Goal: Browse casually

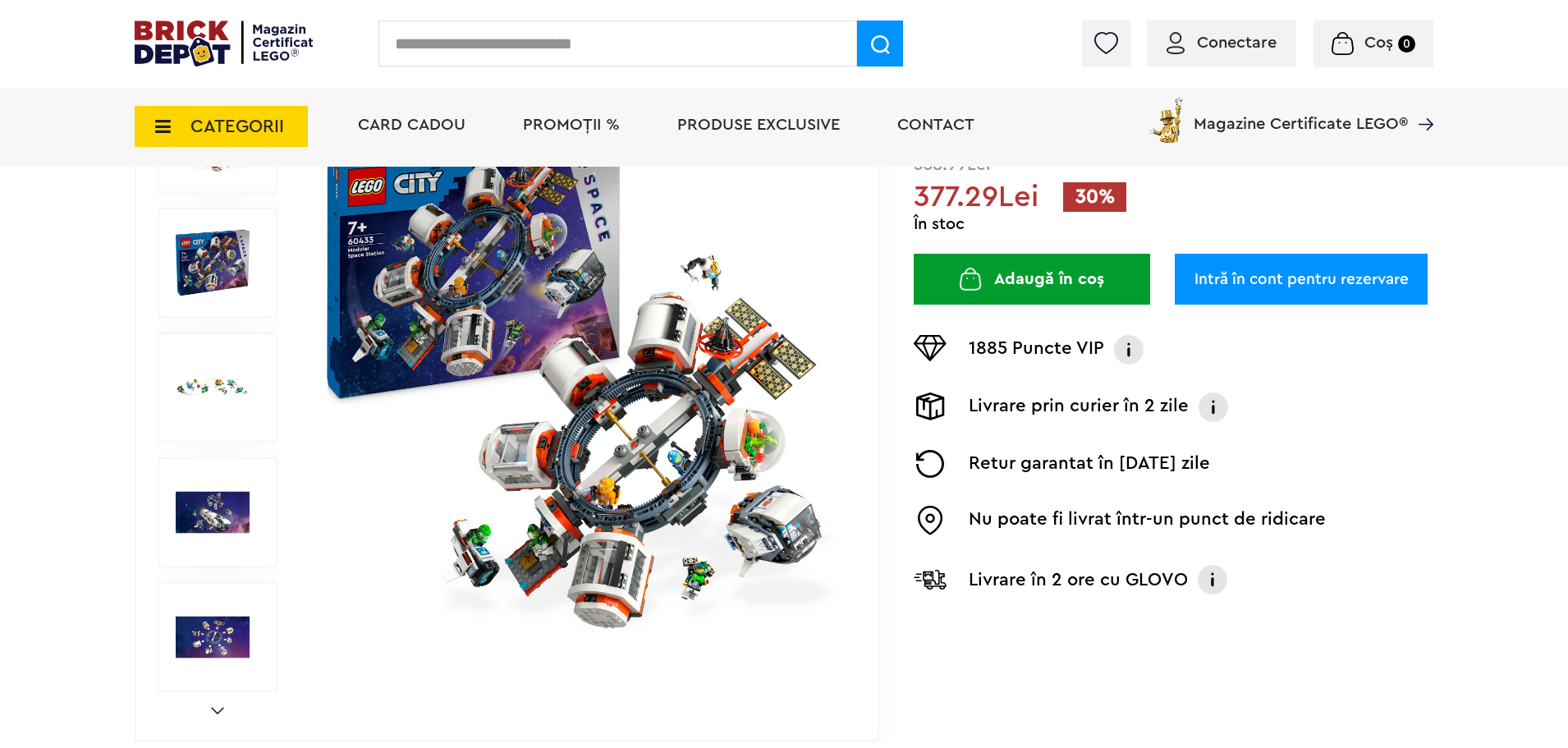
scroll to position [164, 0]
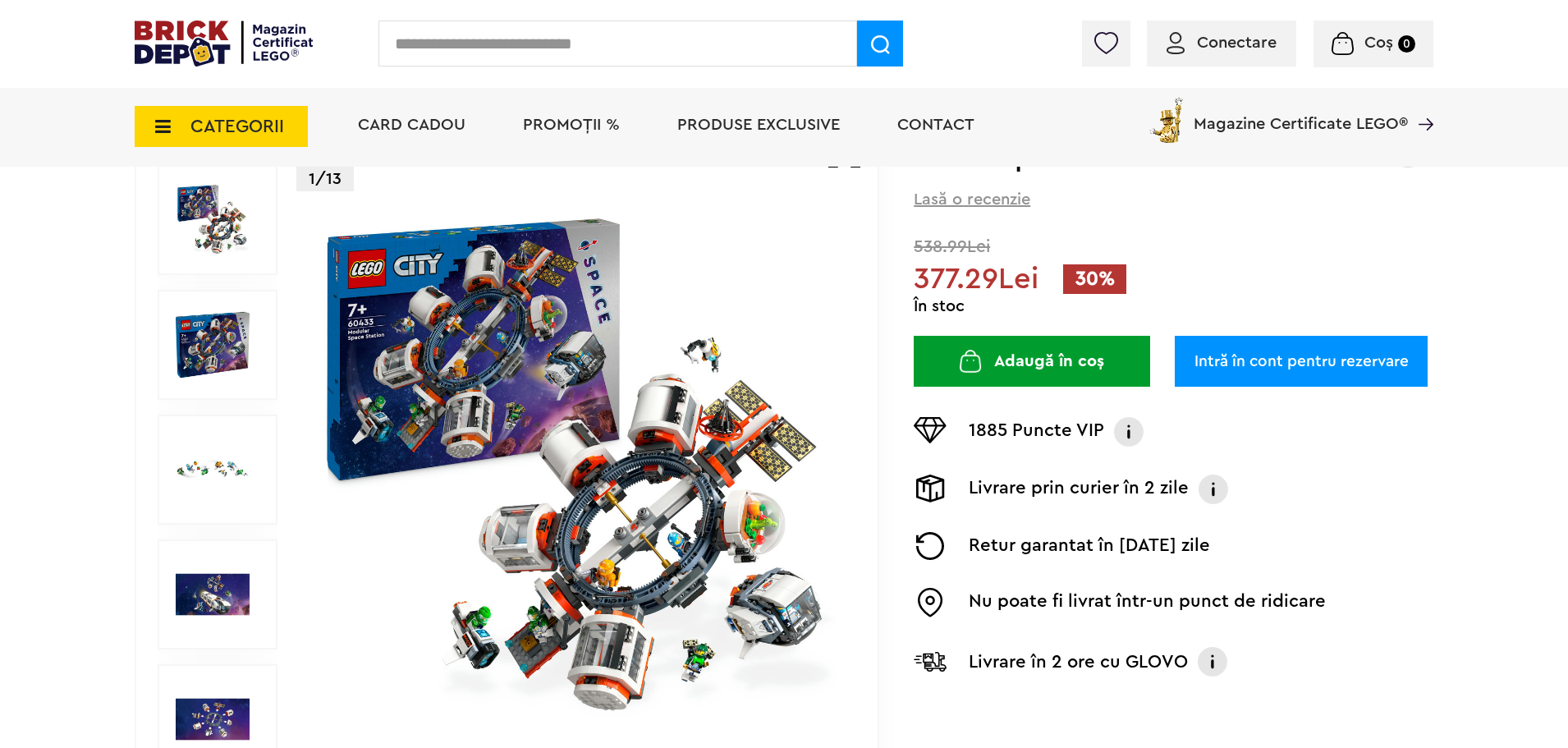
click at [650, 441] on img at bounding box center [578, 470] width 529 height 529
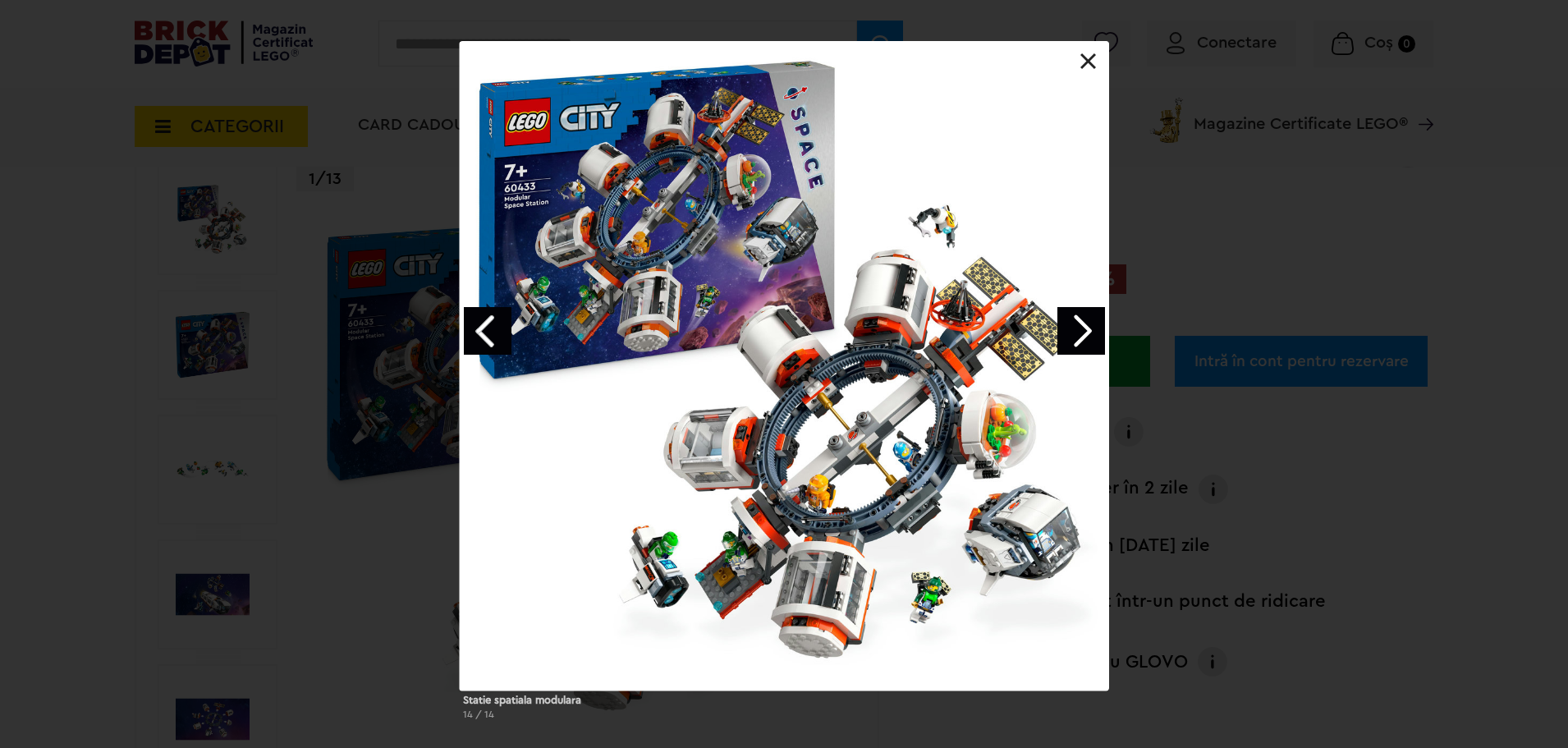
click at [1079, 333] on link "Next image" at bounding box center [1081, 331] width 47 height 47
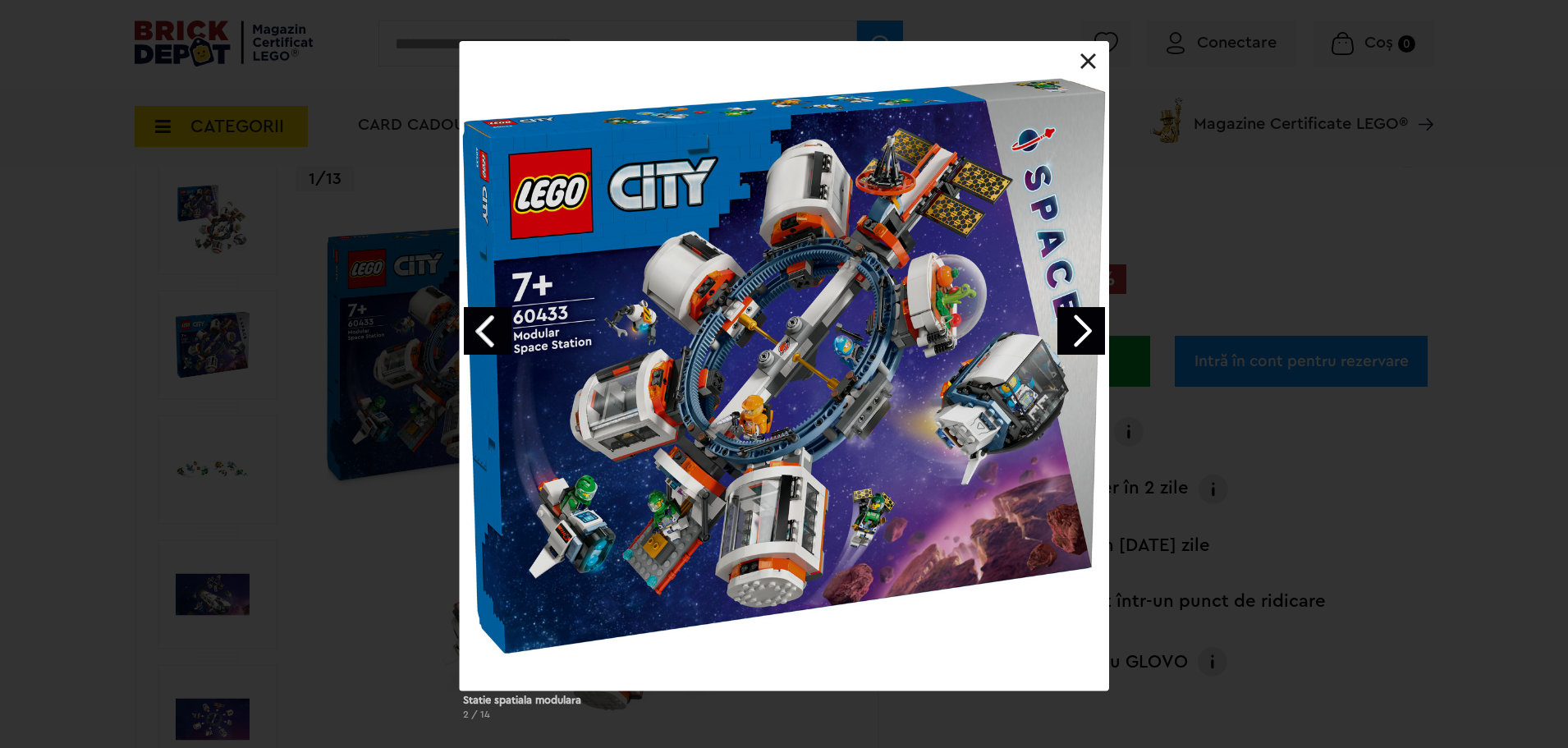
click at [1079, 333] on link "Next image" at bounding box center [1081, 331] width 47 height 47
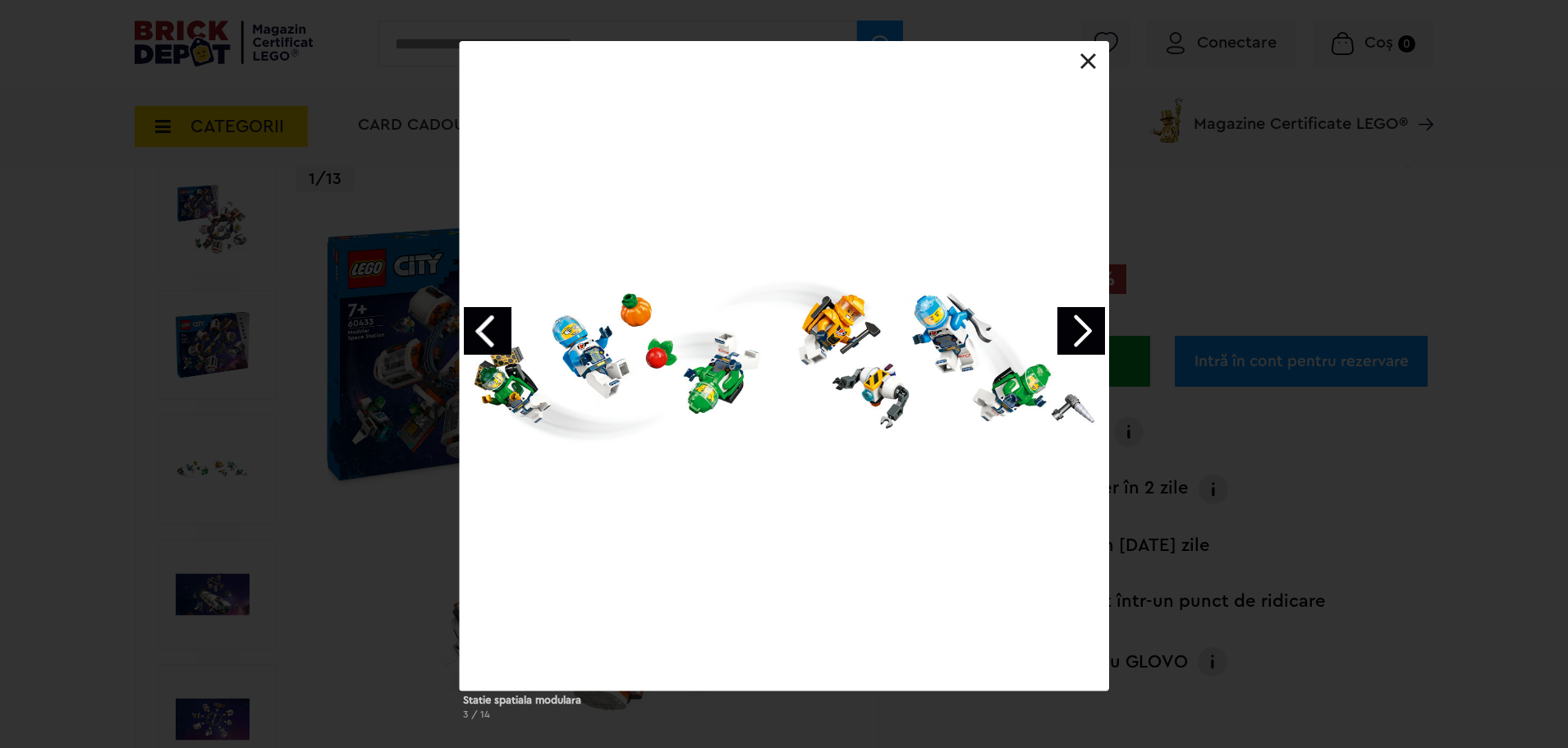
click at [1079, 333] on link "Next image" at bounding box center [1081, 331] width 47 height 47
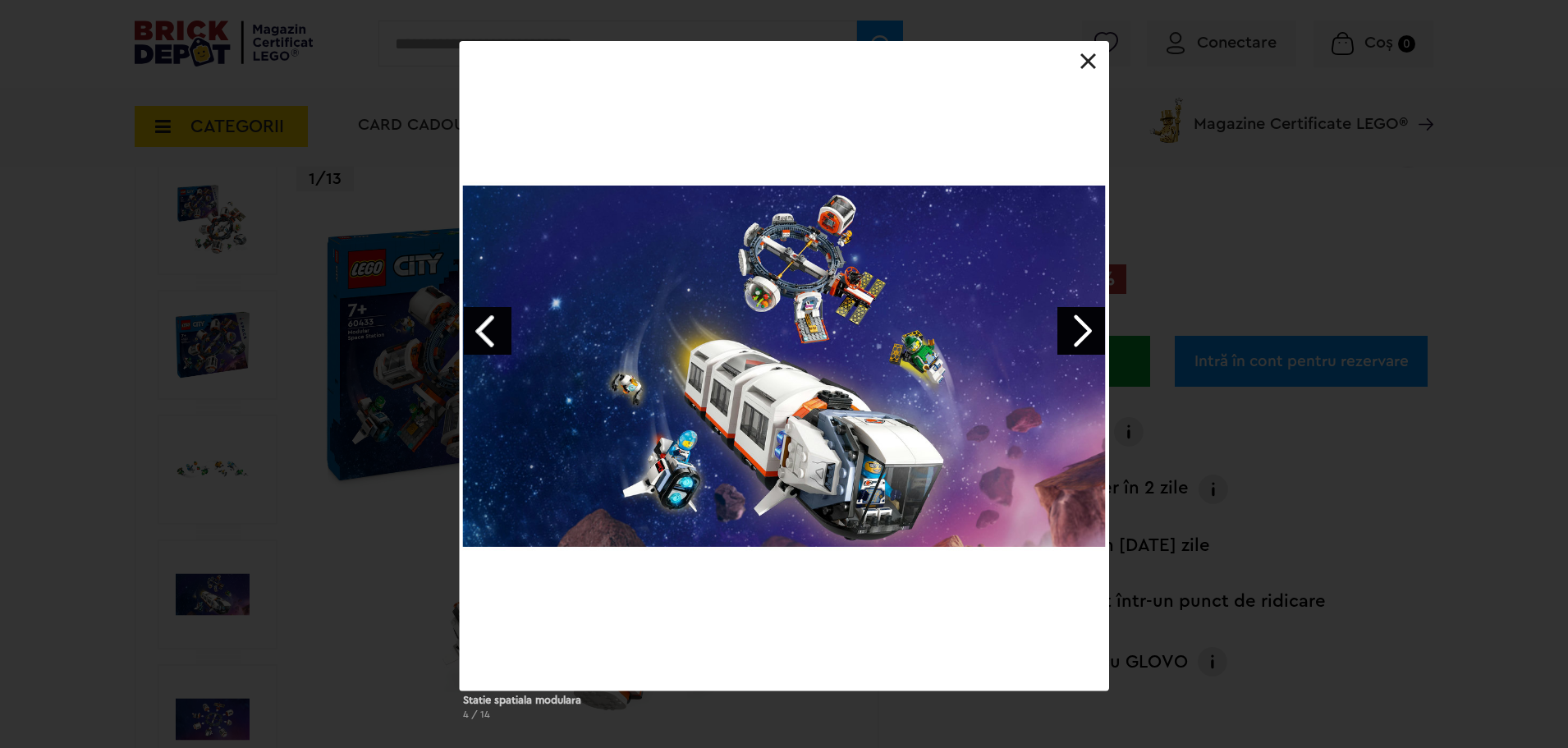
click at [1079, 333] on link "Next image" at bounding box center [1081, 331] width 47 height 47
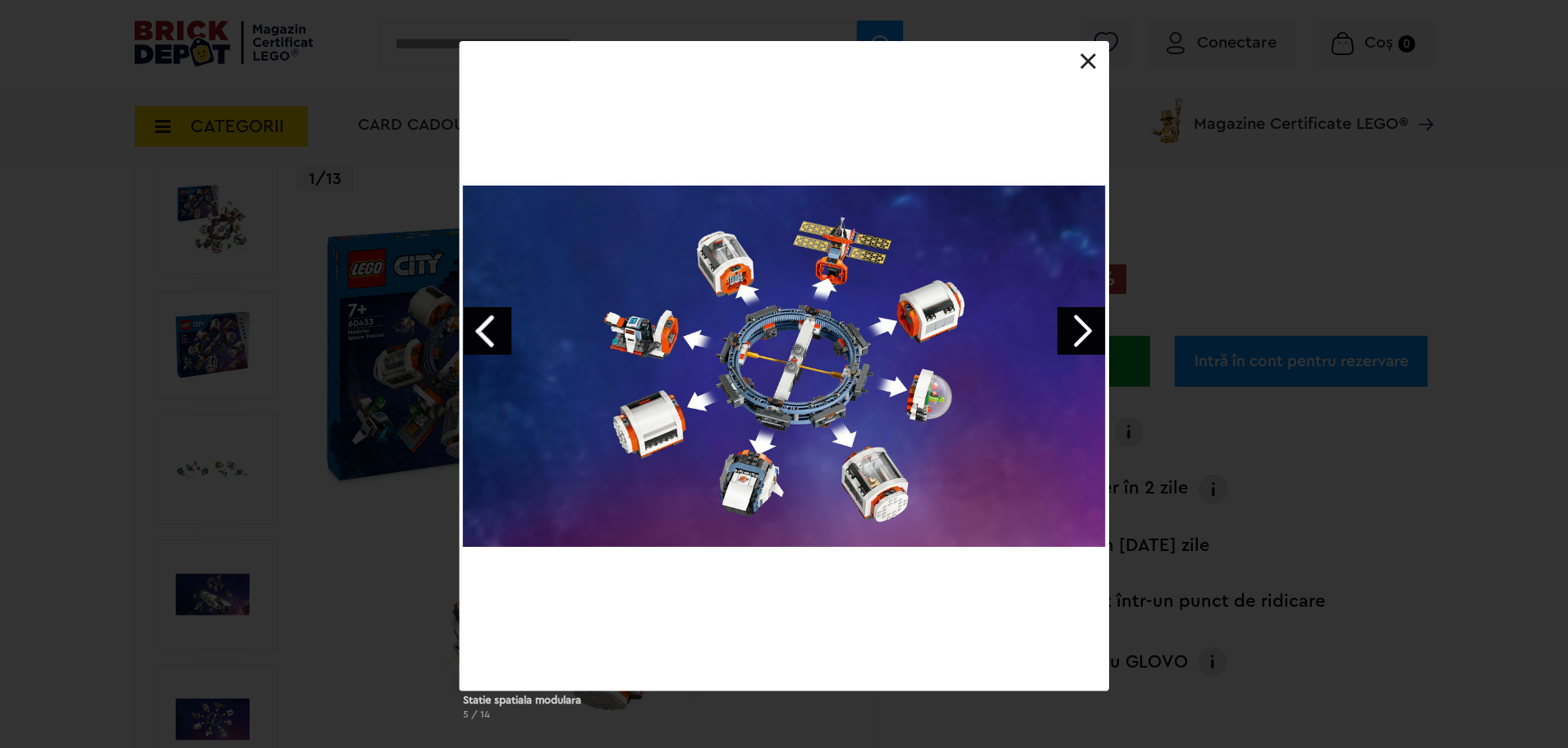
click at [1079, 333] on link "Next image" at bounding box center [1081, 331] width 47 height 47
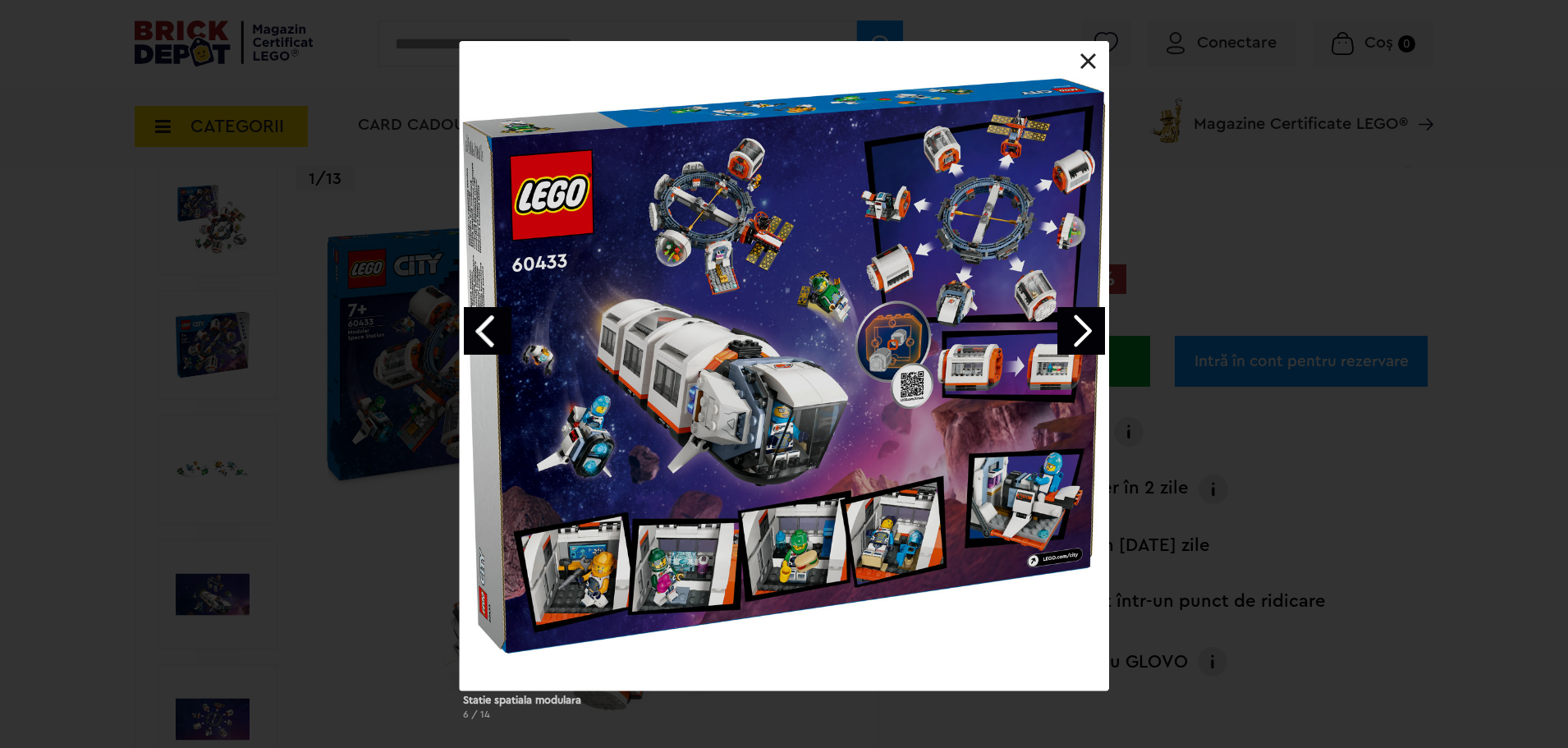
click at [1079, 333] on link "Next image" at bounding box center [1081, 331] width 47 height 47
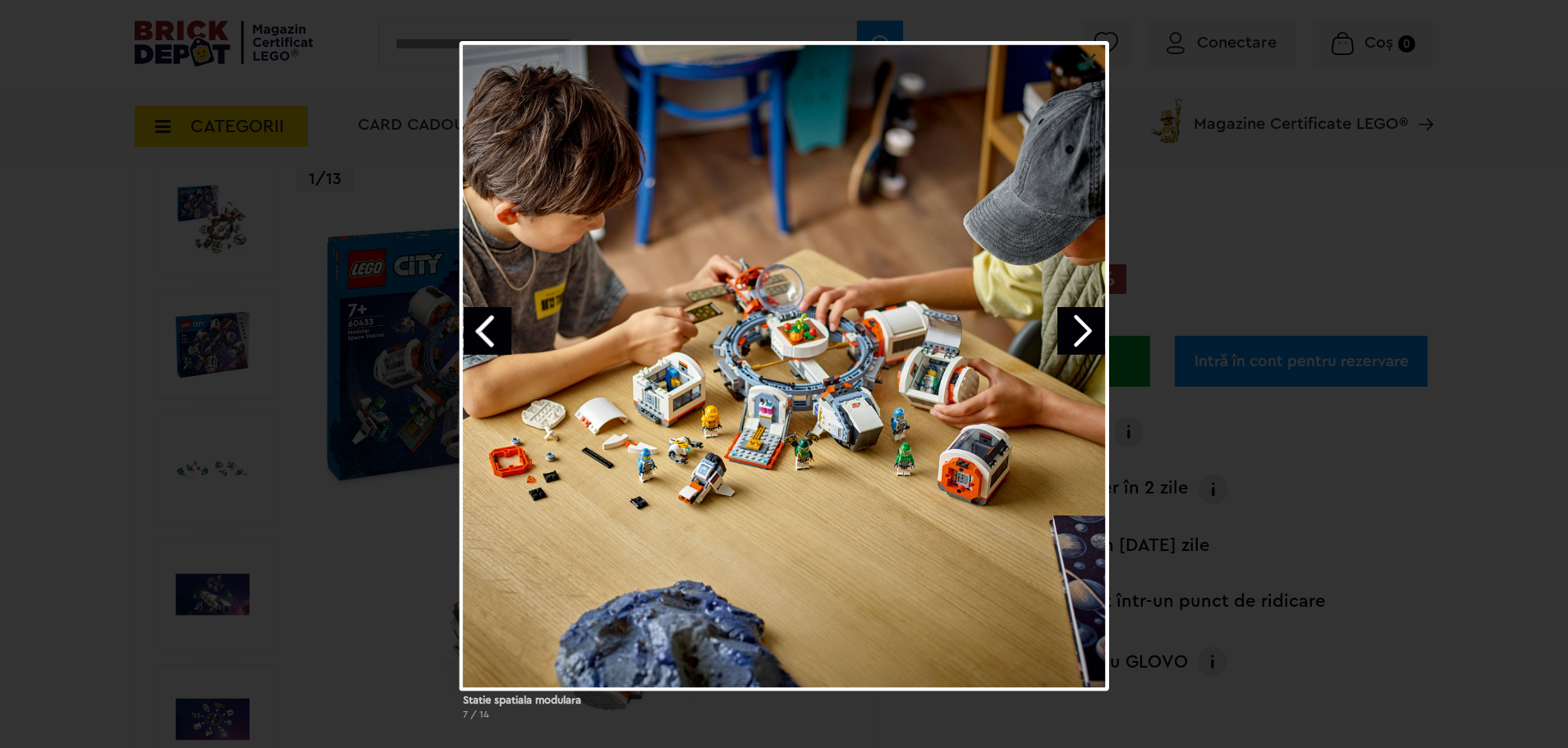
click at [1079, 333] on link "Next image" at bounding box center [1081, 331] width 47 height 47
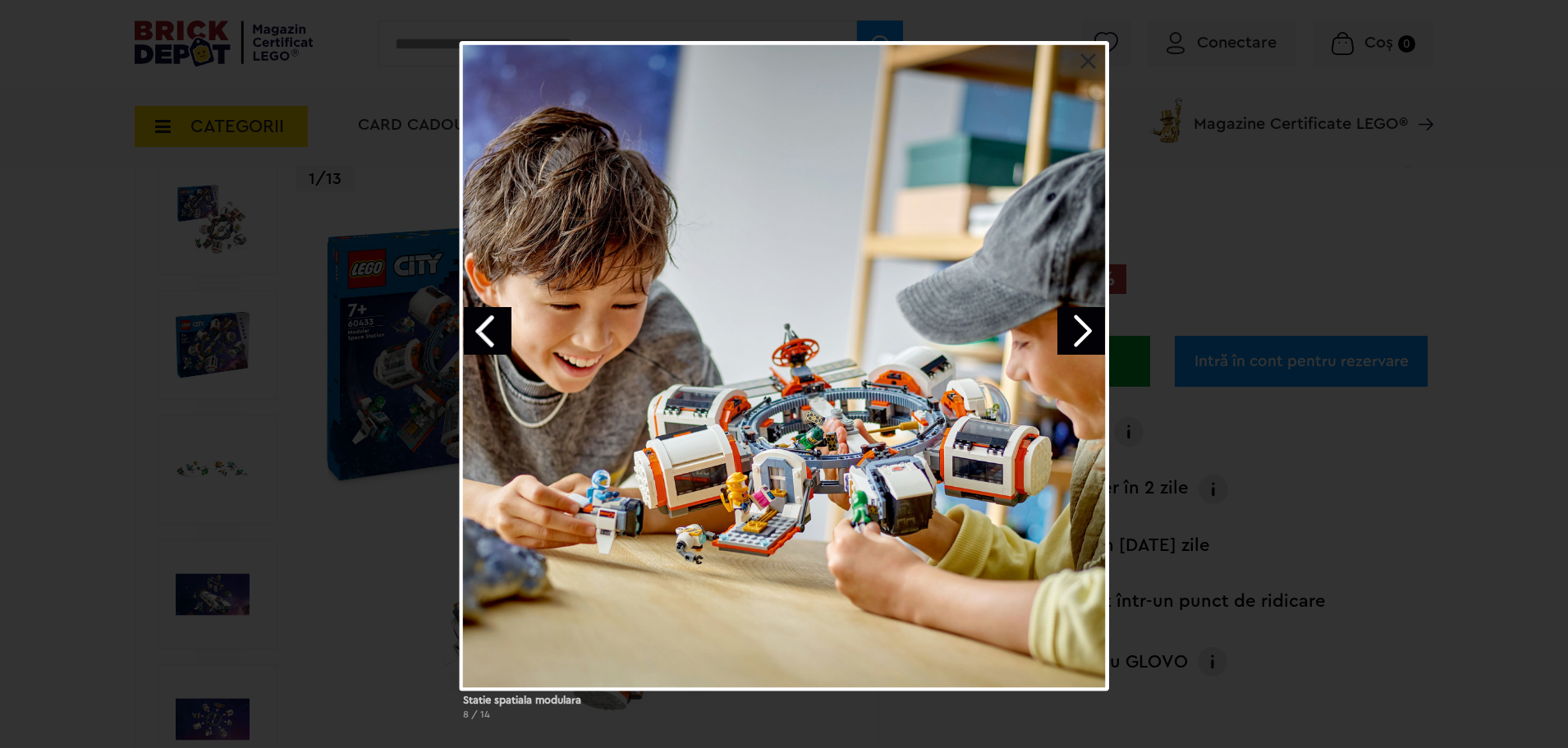
click at [1079, 333] on link "Next image" at bounding box center [1081, 331] width 47 height 47
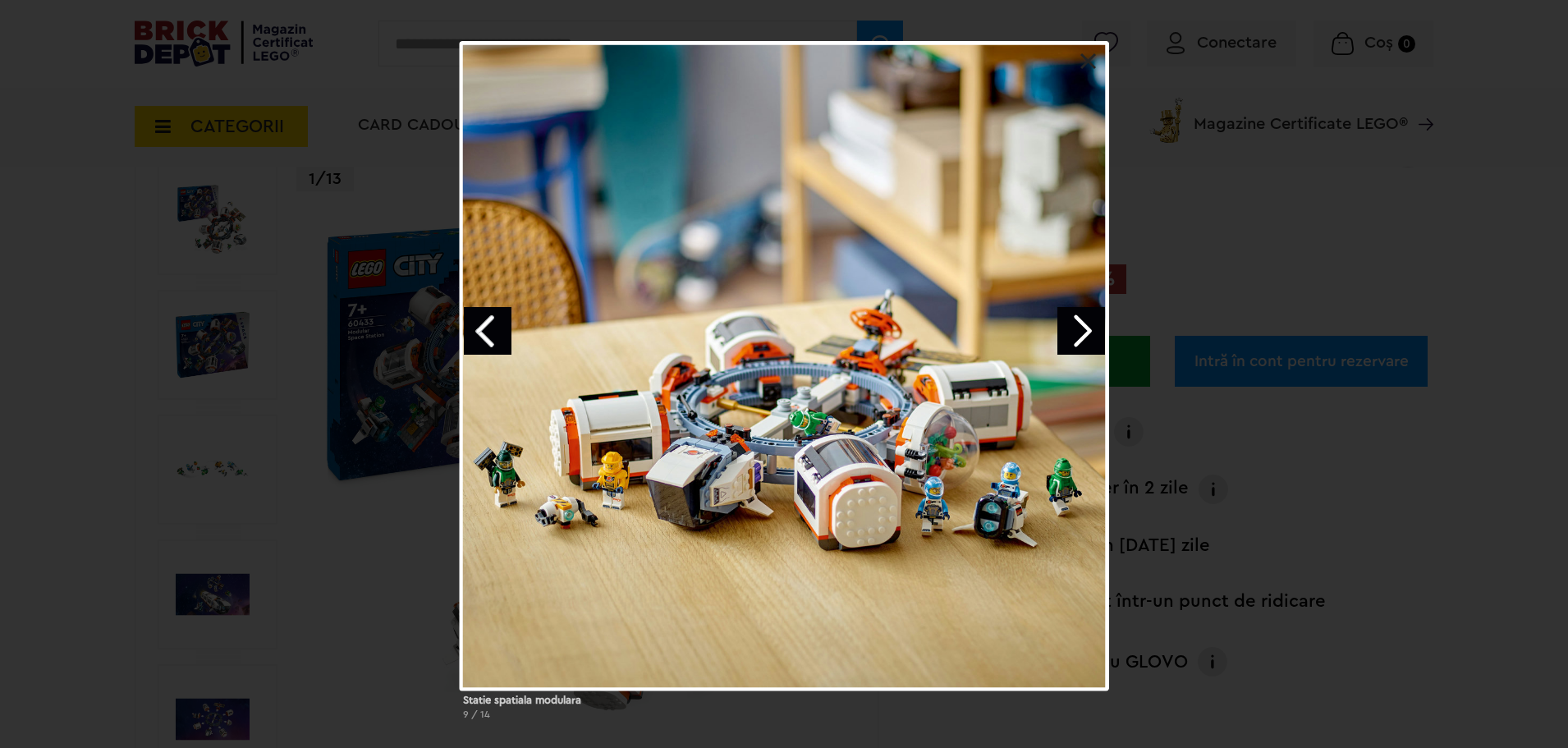
click at [1079, 333] on link "Next image" at bounding box center [1081, 331] width 47 height 47
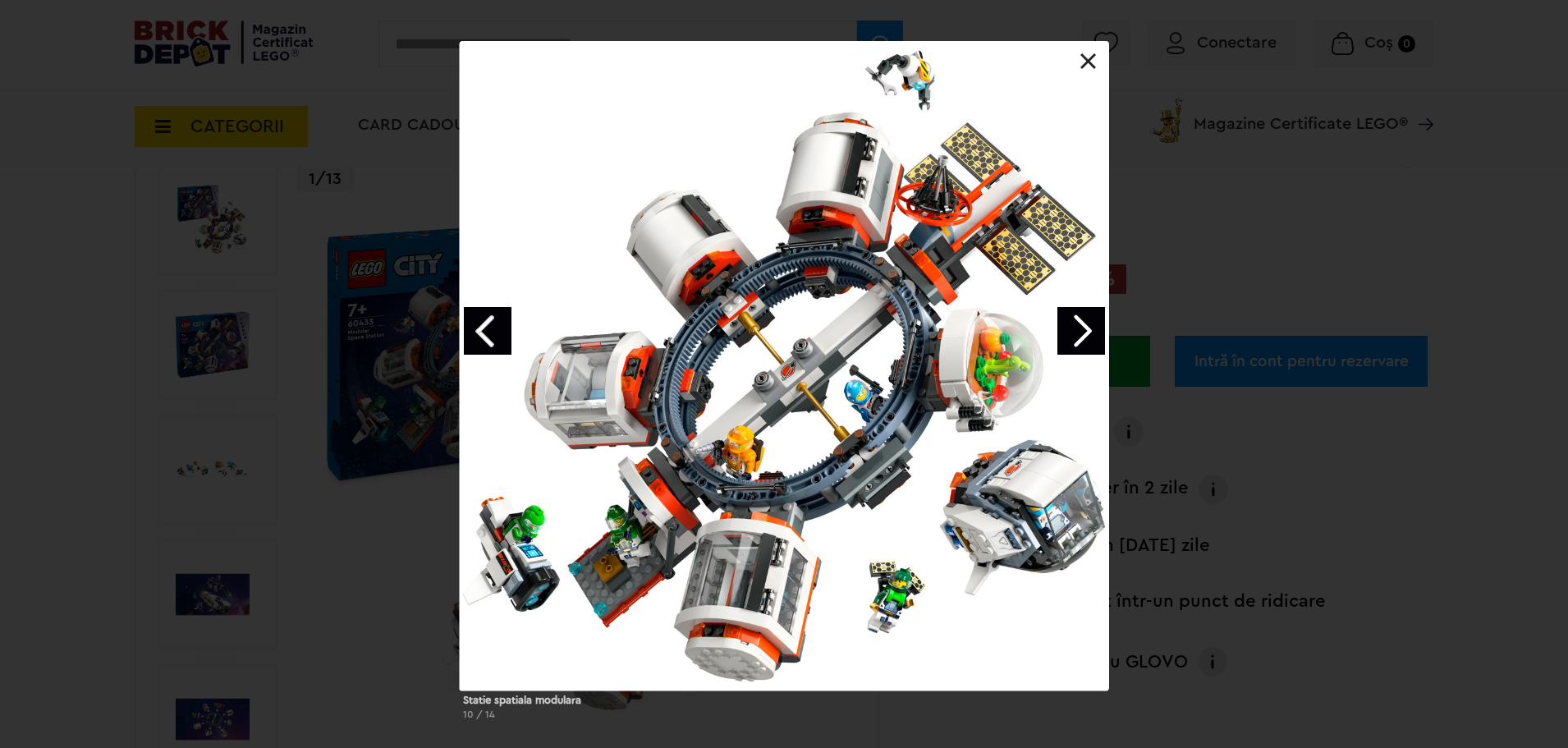
click at [1079, 333] on link "Next image" at bounding box center [1081, 331] width 47 height 47
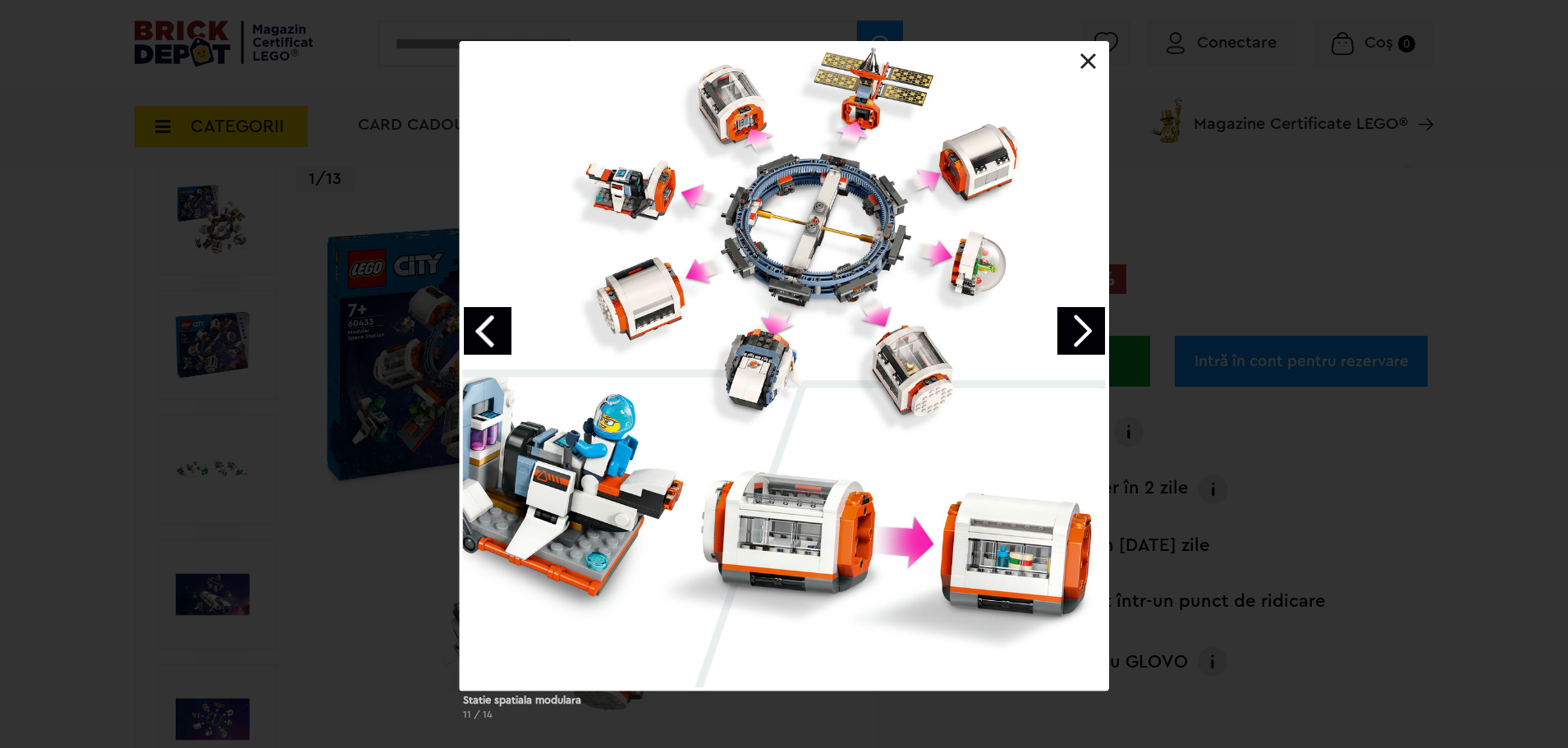
click at [1079, 333] on link "Next image" at bounding box center [1081, 331] width 47 height 47
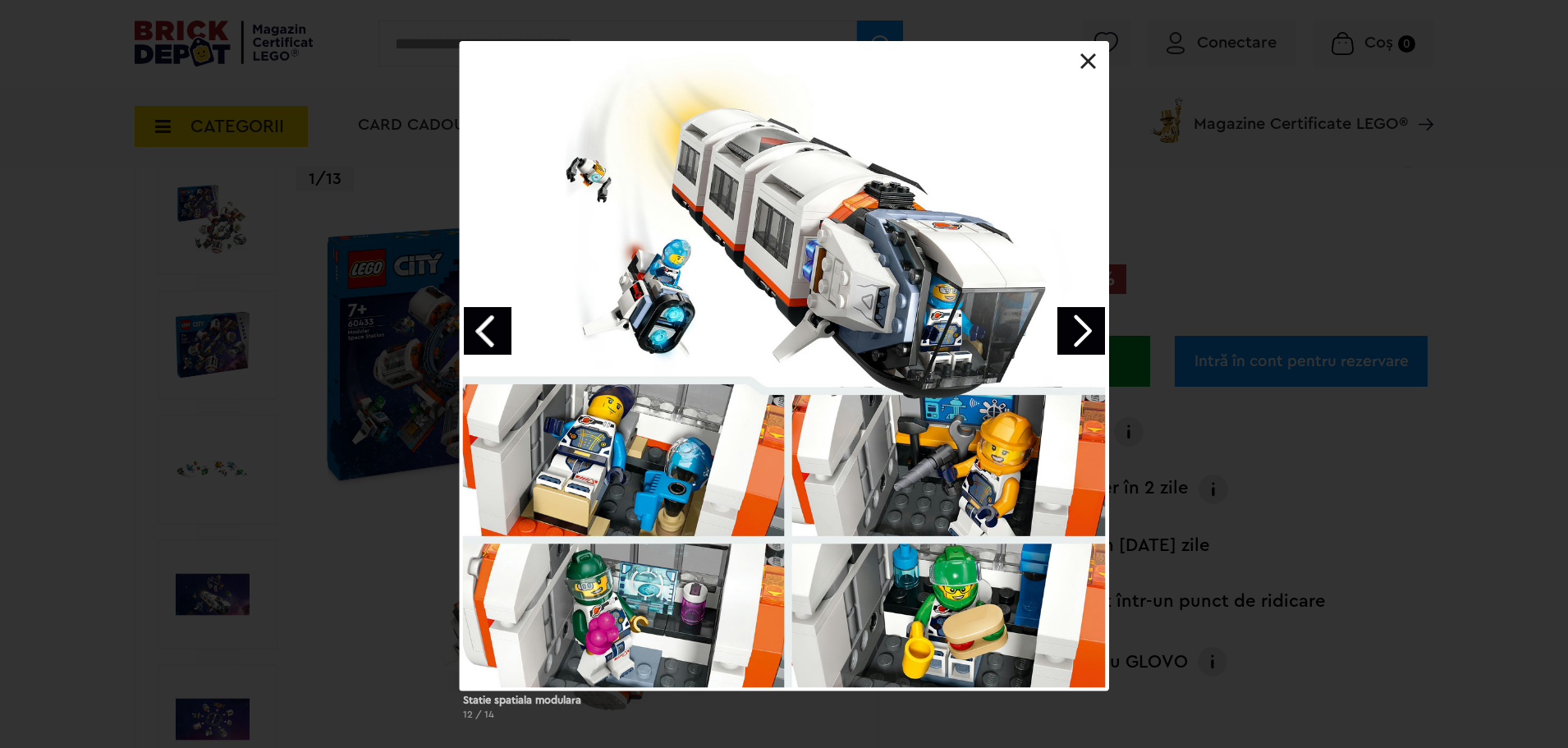
click at [1079, 333] on link "Next image" at bounding box center [1081, 331] width 47 height 47
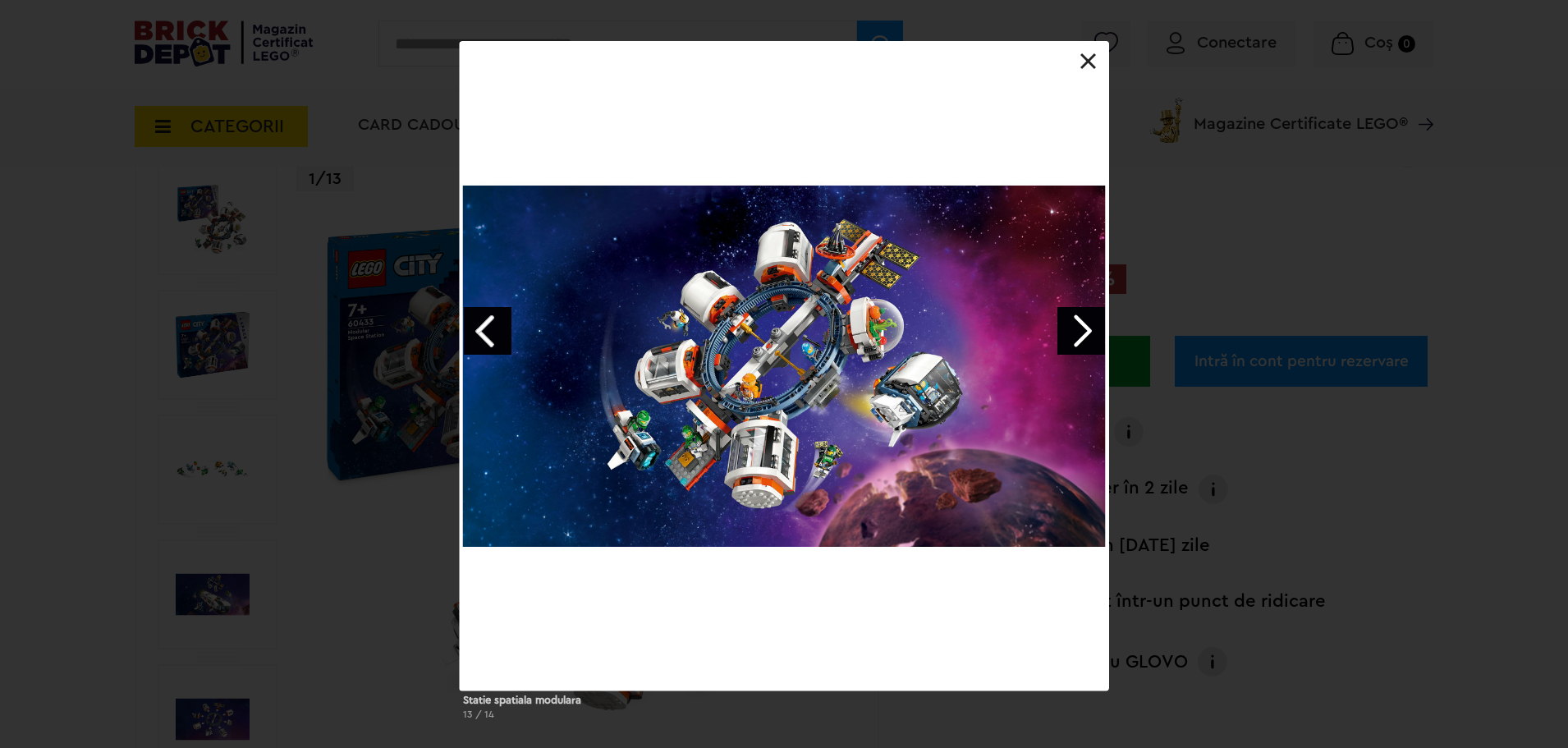
click at [1079, 333] on link "Next image" at bounding box center [1081, 331] width 47 height 47
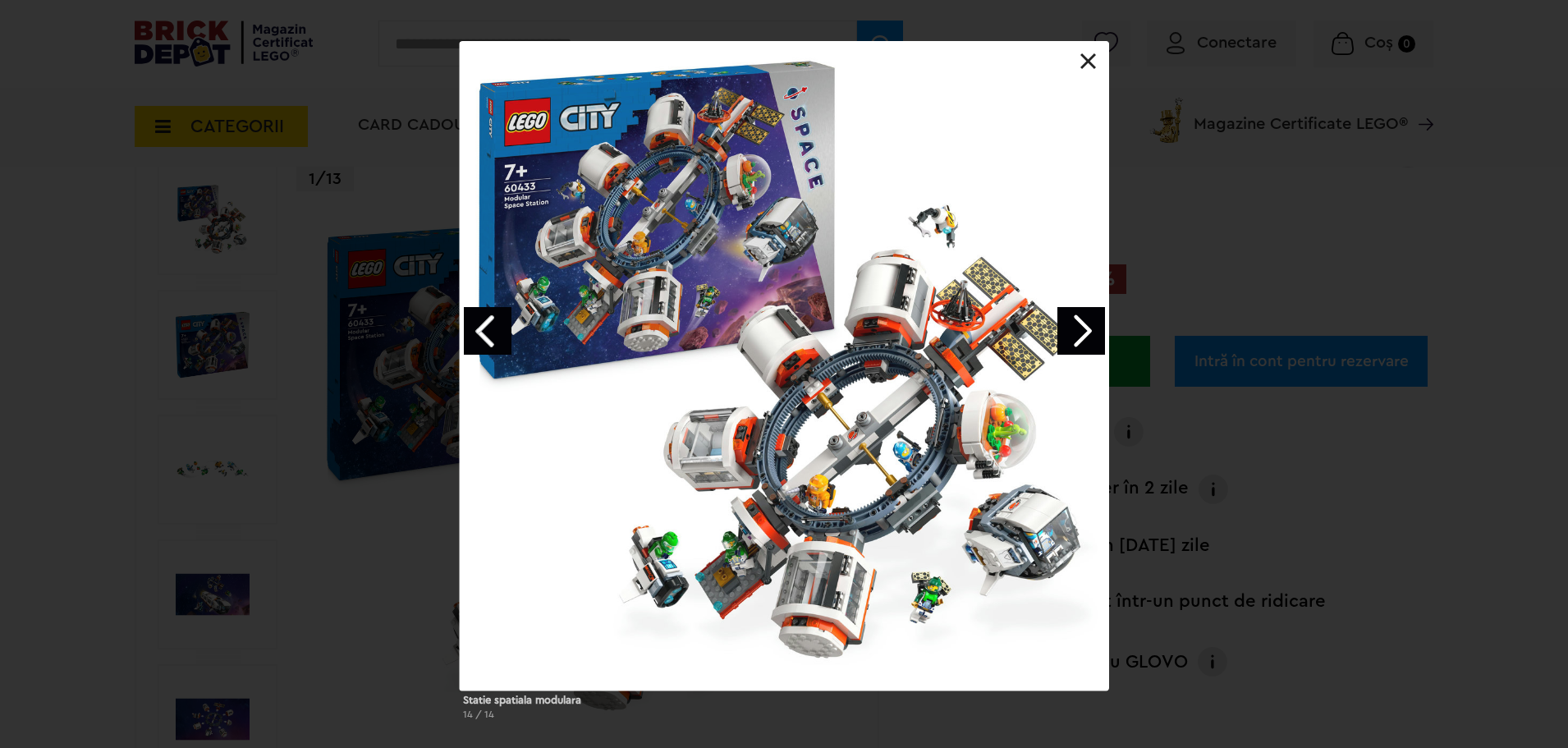
click at [1081, 63] on link at bounding box center [1088, 61] width 16 height 16
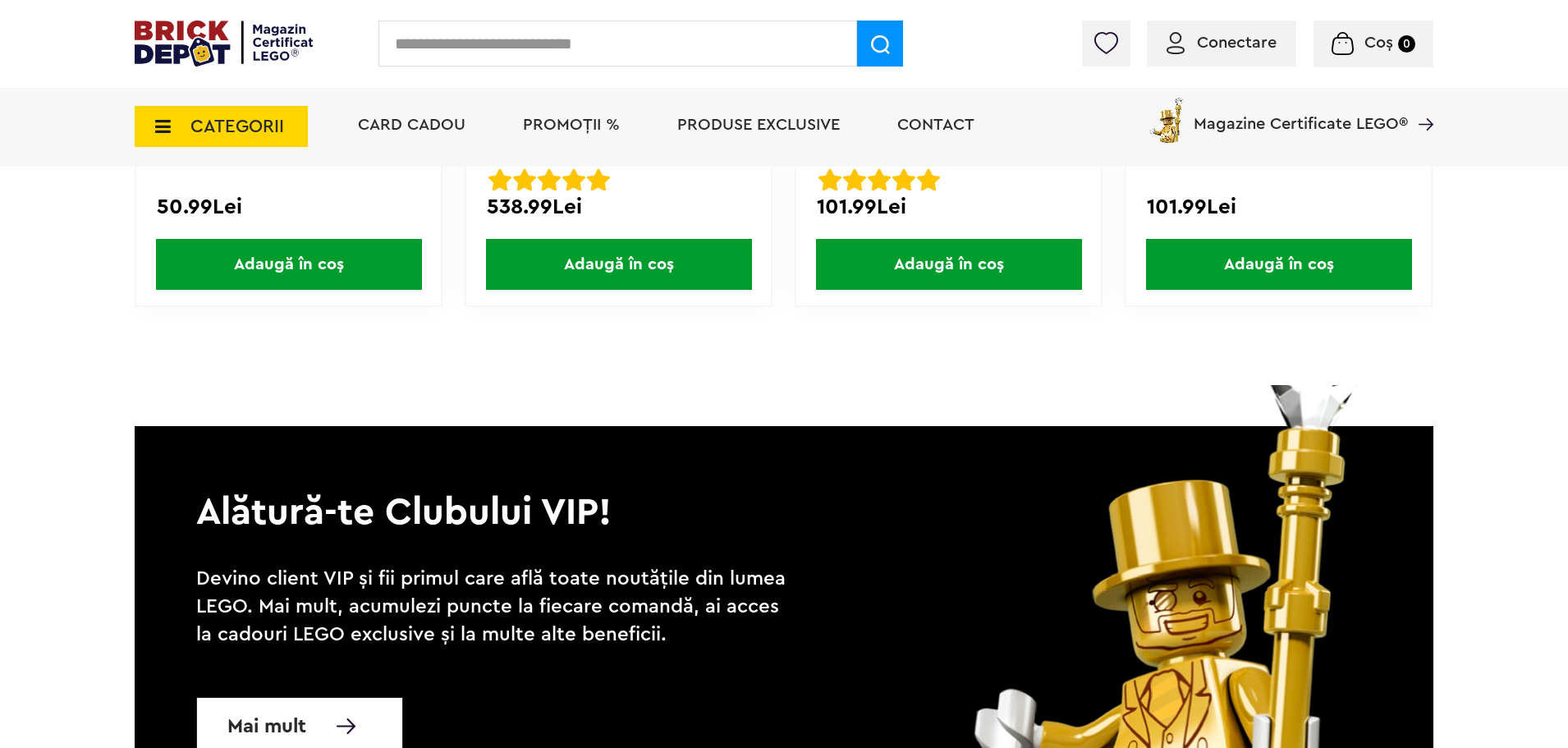
scroll to position [4188, 0]
